Goal: Find specific page/section: Find specific page/section

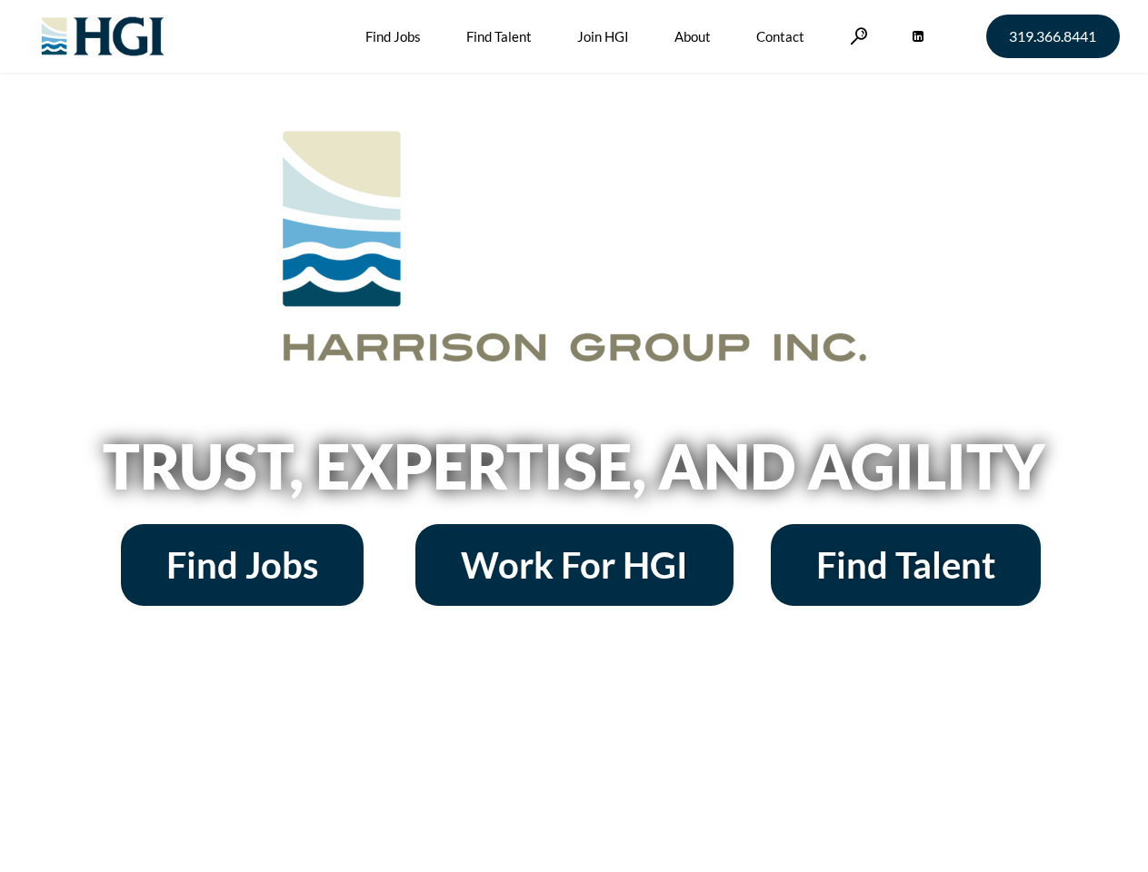
click at [573, 436] on h2 "Trust, Expertise, and Agility" at bounding box center [574, 466] width 1036 height 62
click at [856, 35] on link at bounding box center [859, 35] width 18 height 17
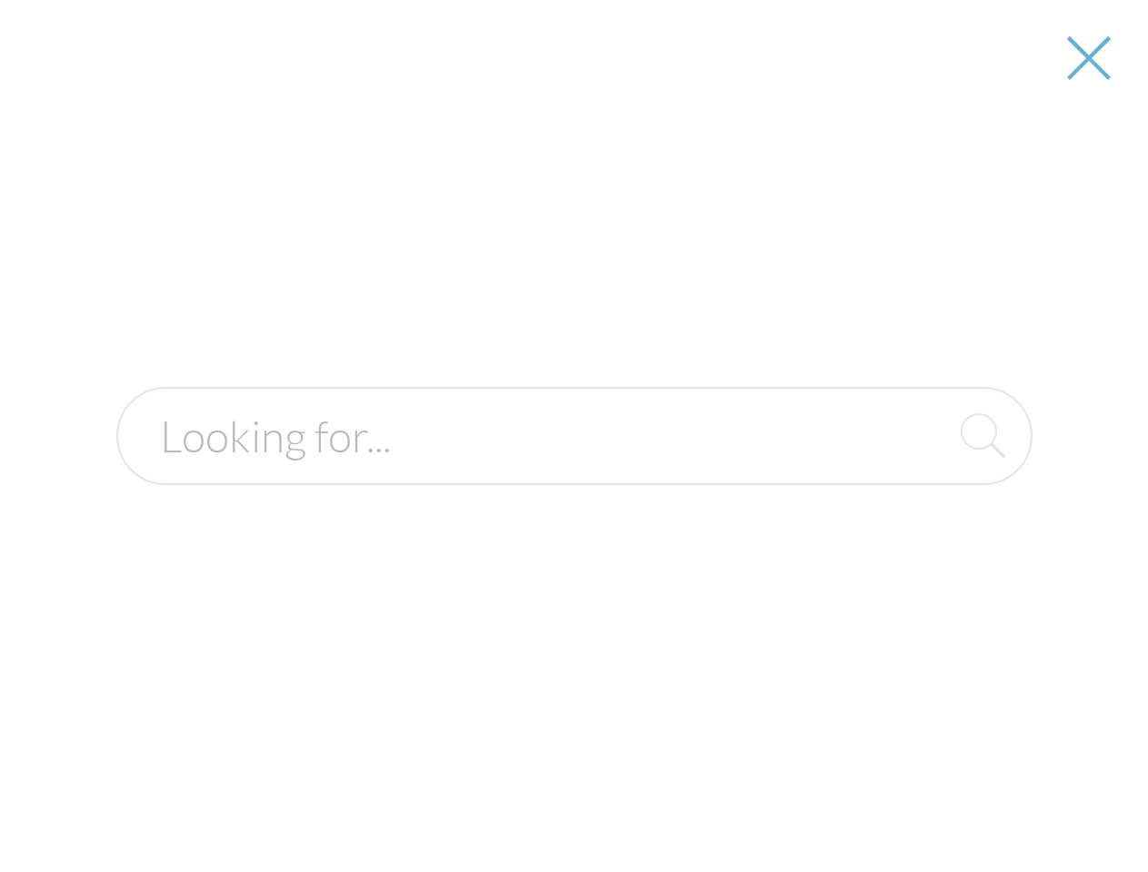
click at [573, 473] on h2 "Trust, Expertise, and Agility" at bounding box center [574, 466] width 1036 height 62
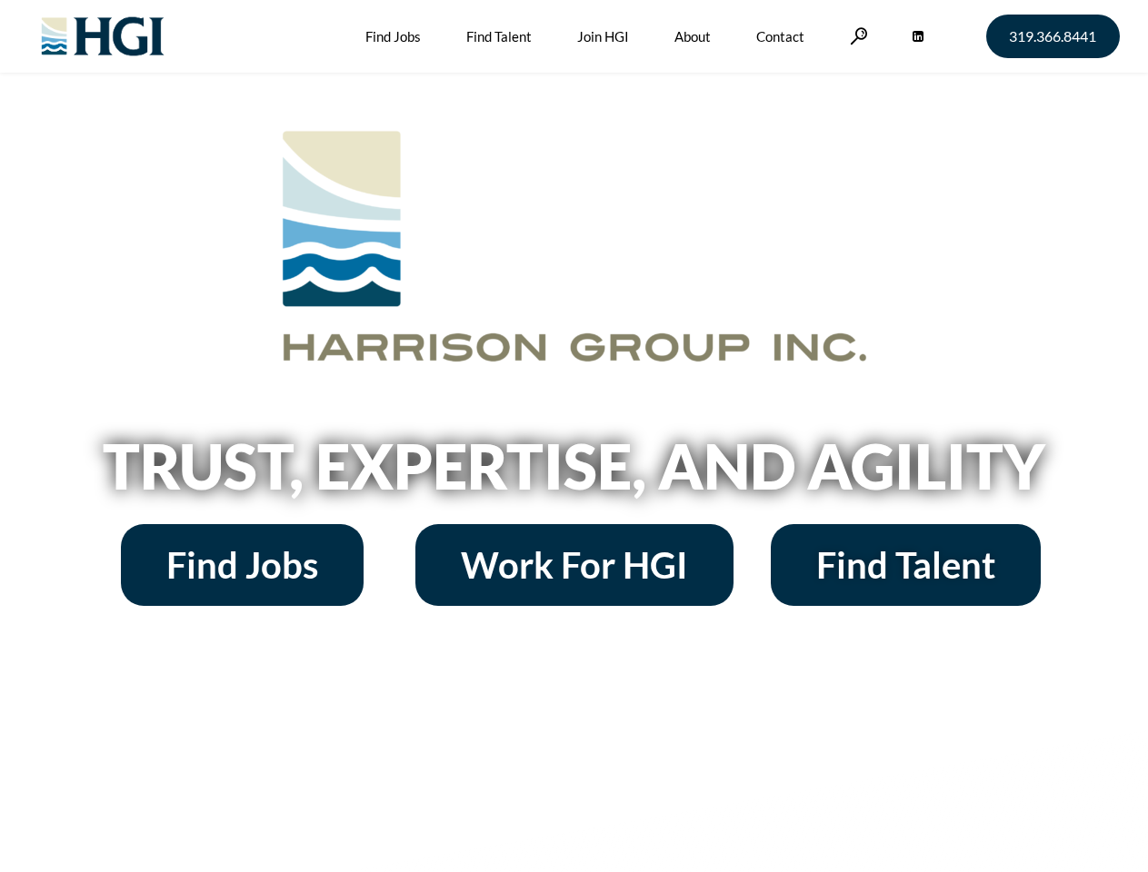
click at [573, 436] on h2 "Trust, Expertise, and Agility" at bounding box center [574, 466] width 1036 height 62
click at [856, 35] on link at bounding box center [859, 35] width 18 height 17
